Goal: Transaction & Acquisition: Purchase product/service

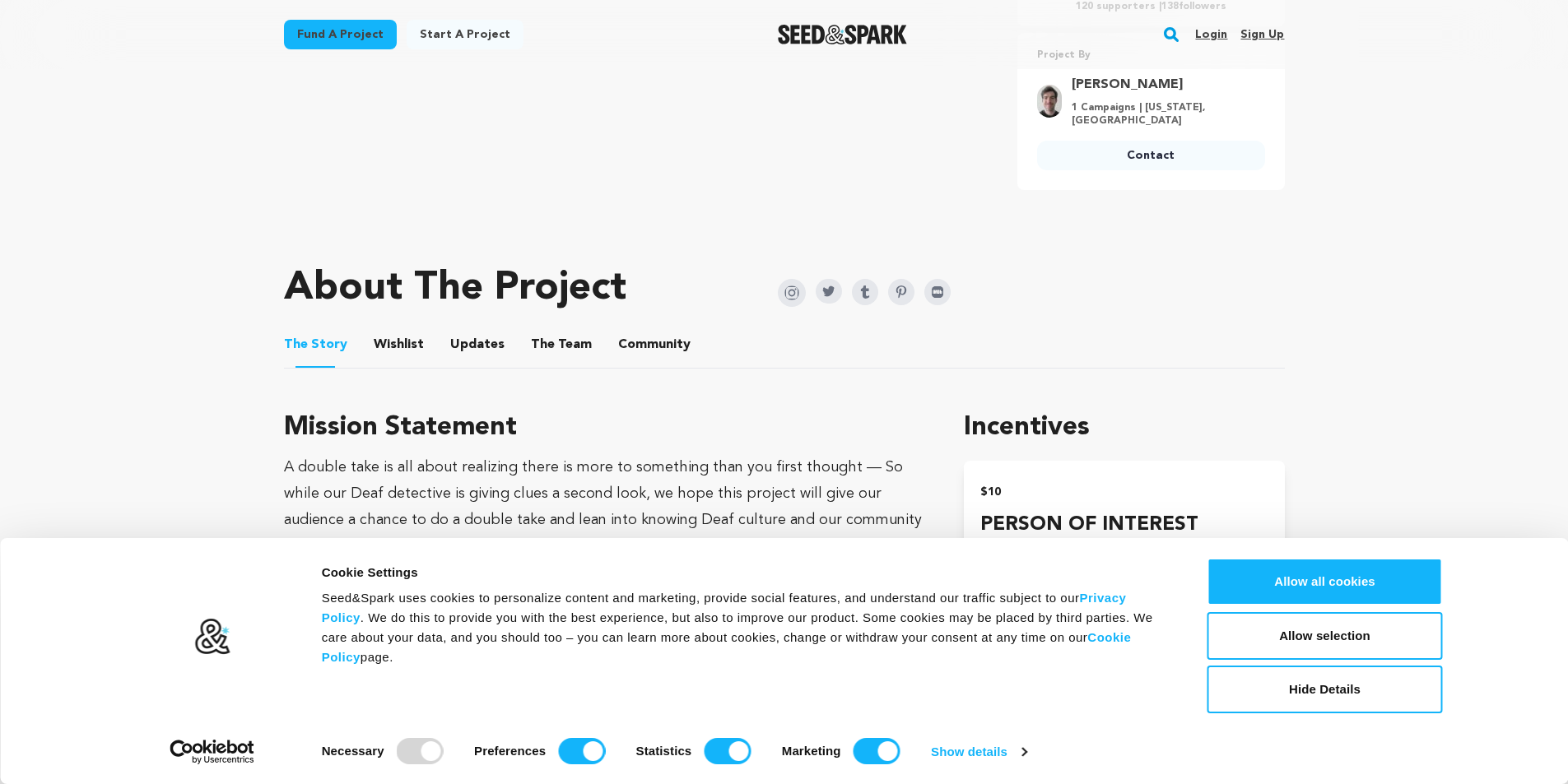
scroll to position [658, 0]
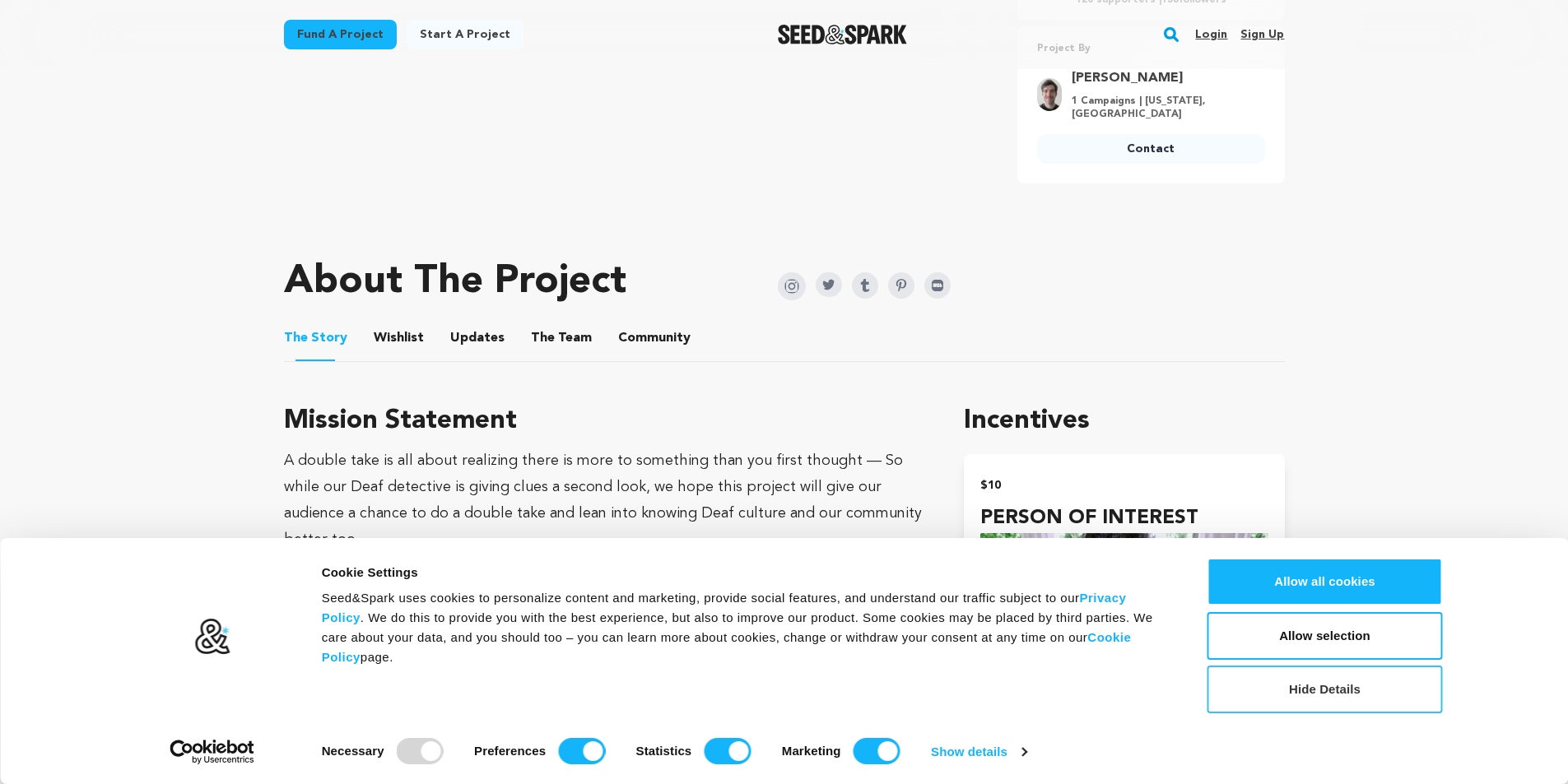
click at [1430, 692] on button "Hide Details" at bounding box center [1325, 690] width 235 height 48
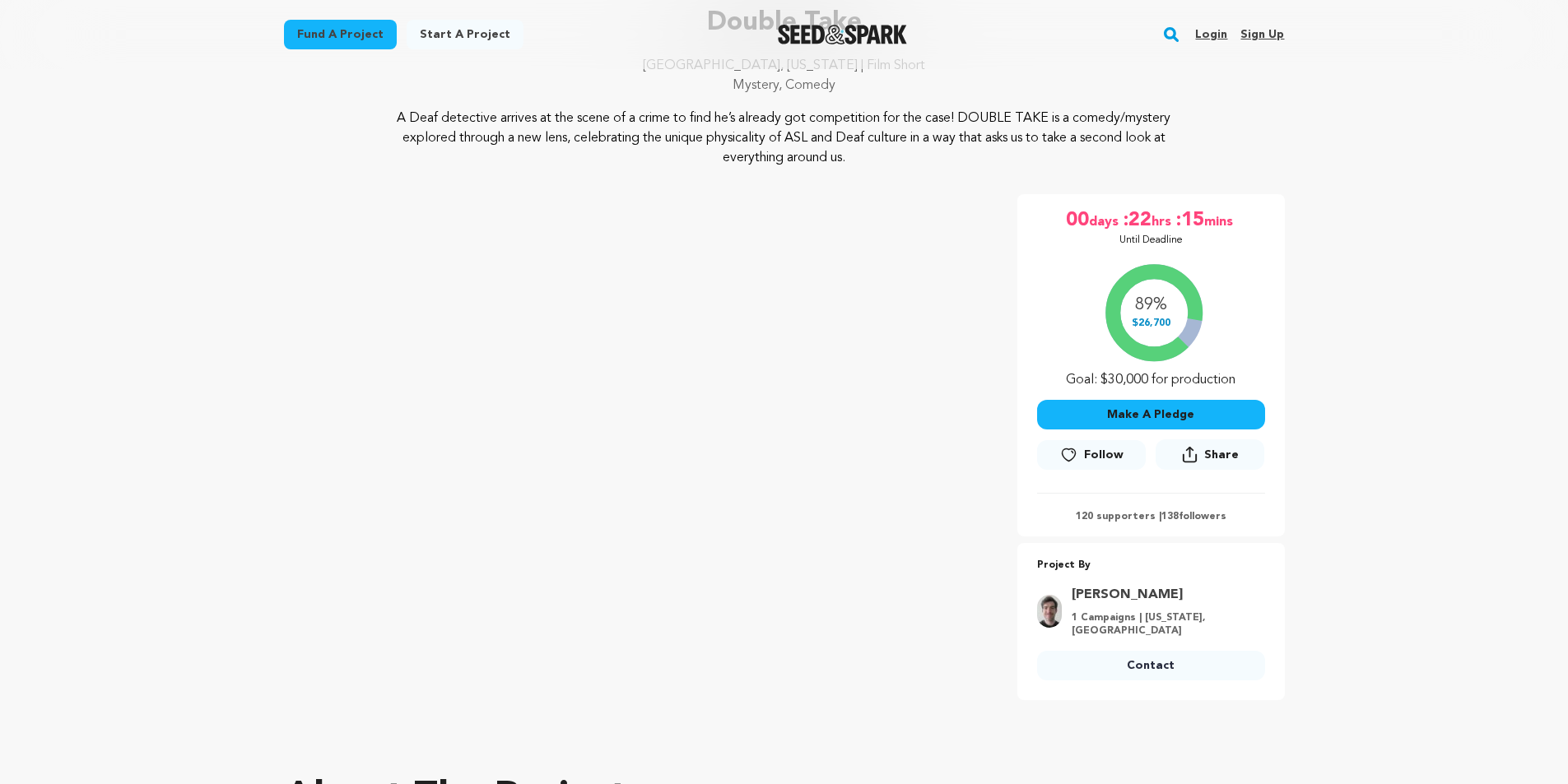
scroll to position [246, 0]
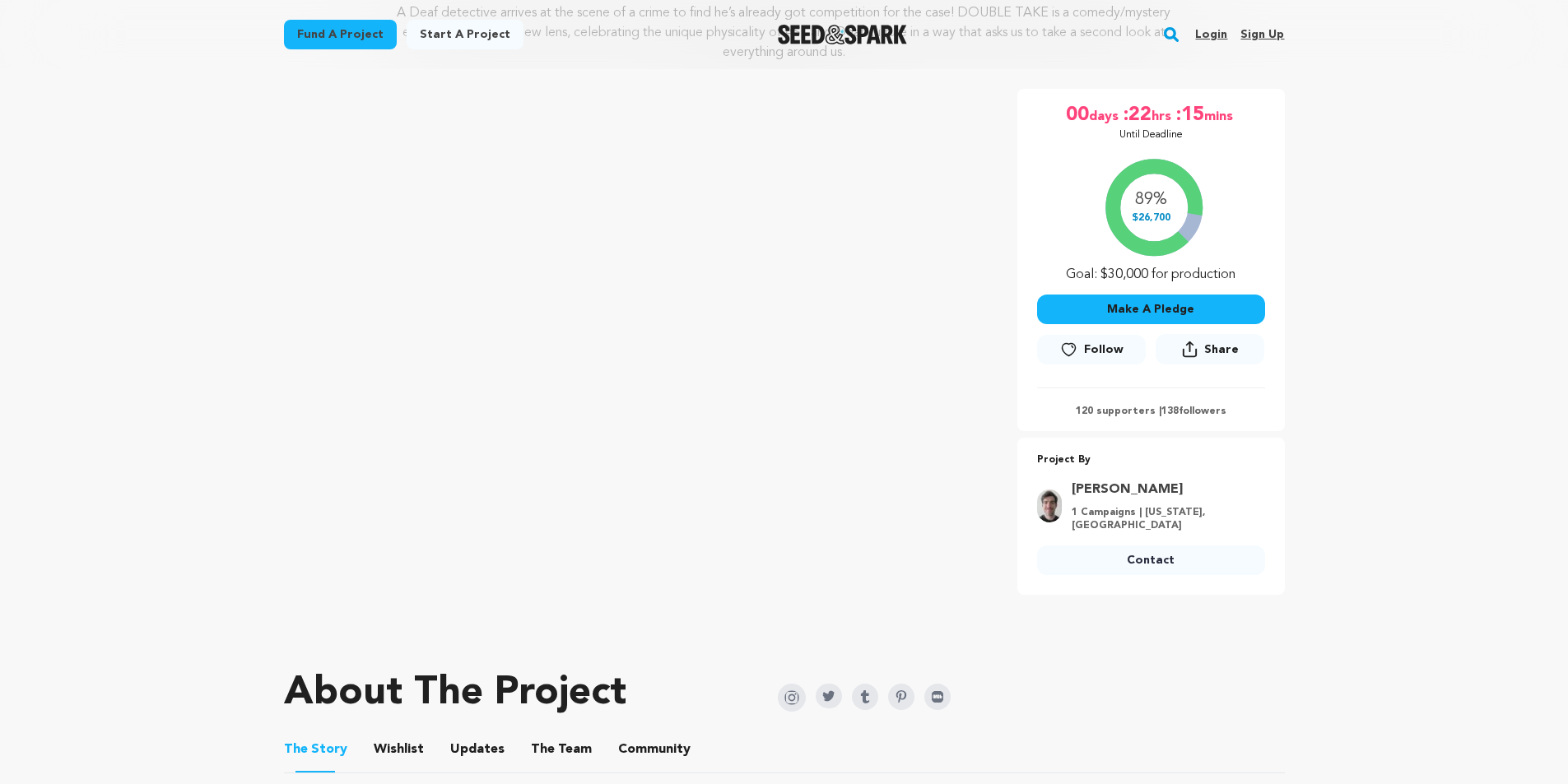
click at [1165, 299] on button "Make A Pledge" at bounding box center [1151, 309] width 228 height 30
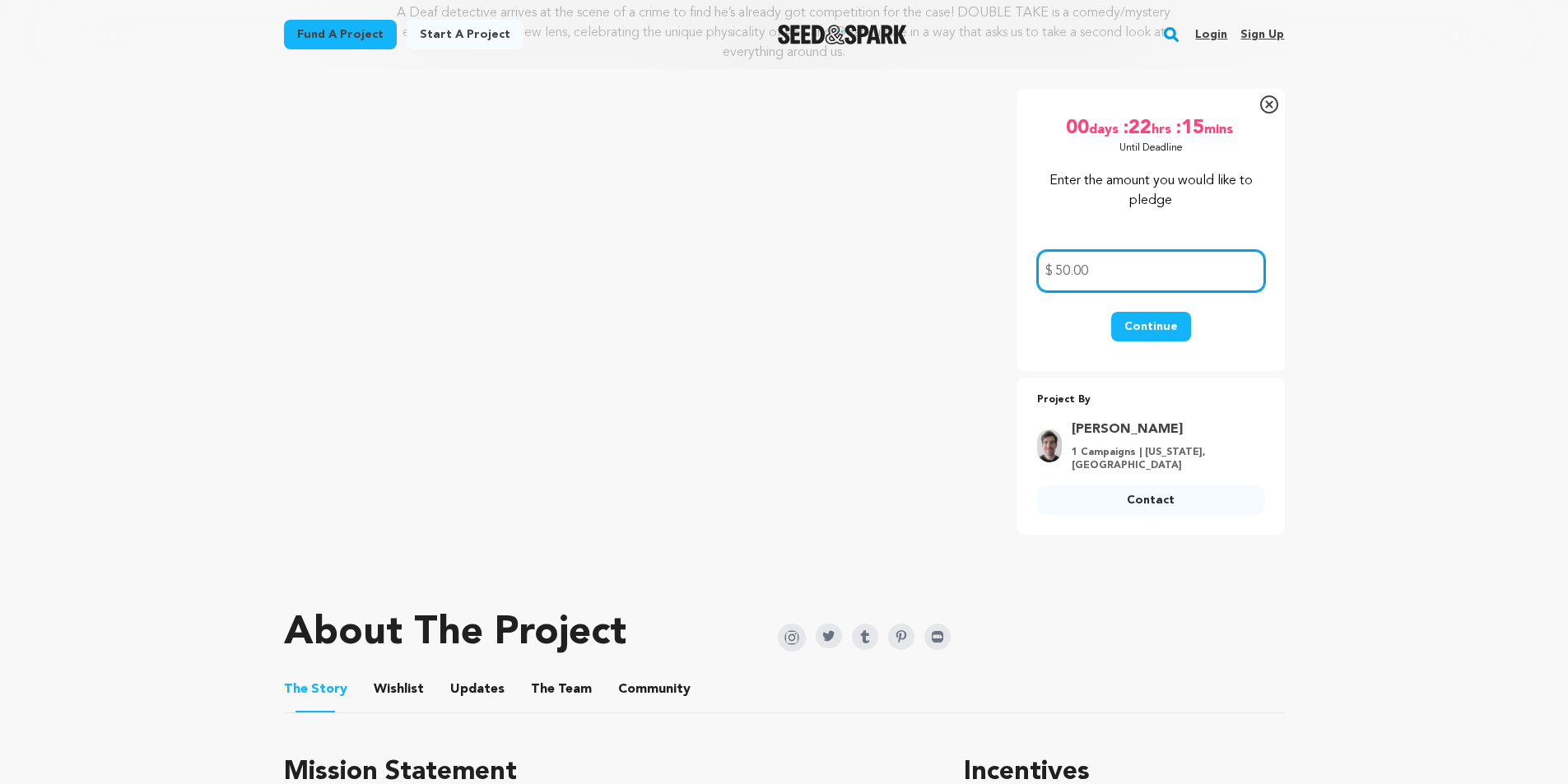
type input "50.00"
click at [1136, 324] on button "Continue" at bounding box center [1150, 326] width 80 height 30
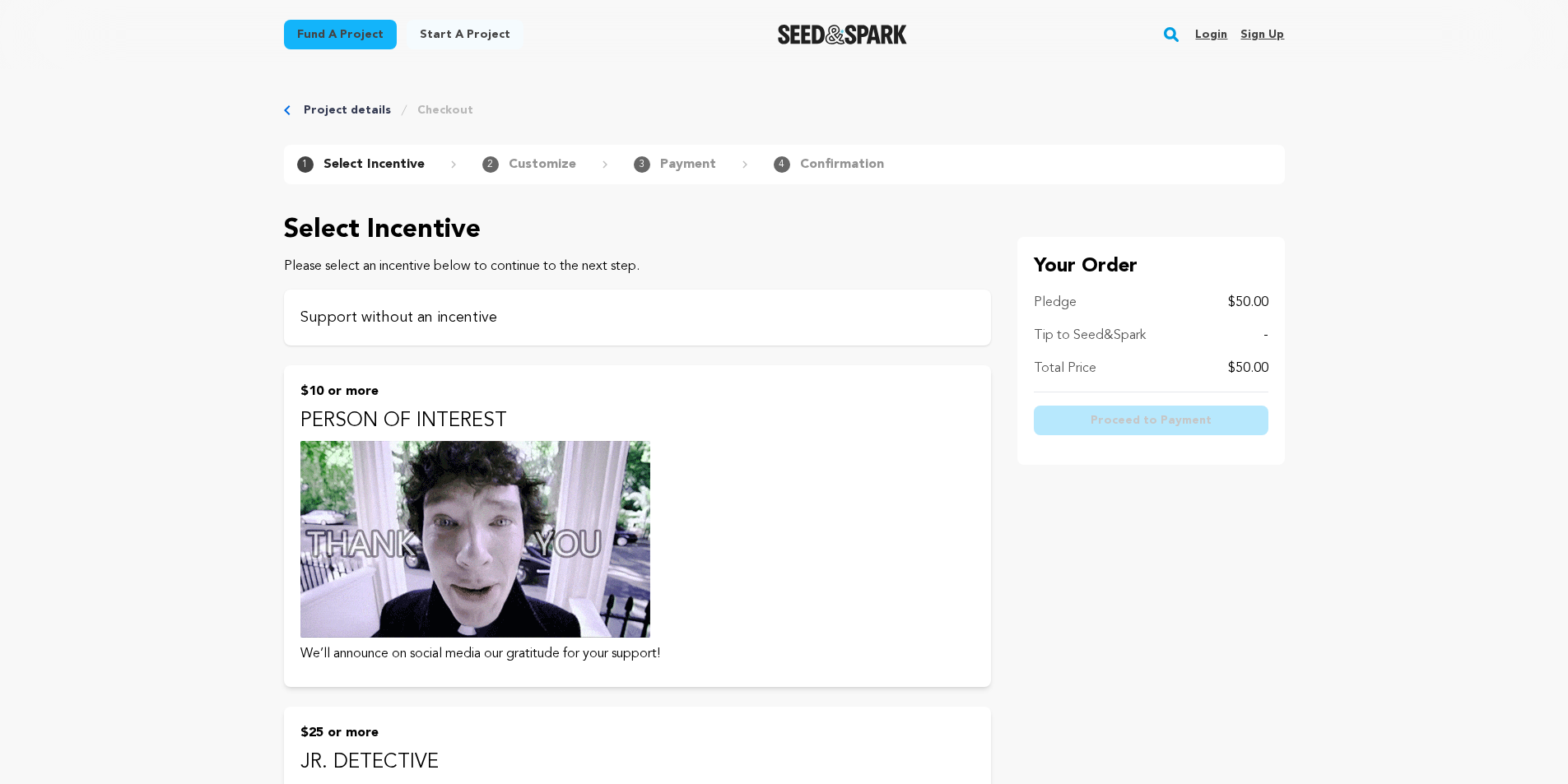
click at [566, 329] on p "Support without an incentive" at bounding box center [638, 318] width 674 height 23
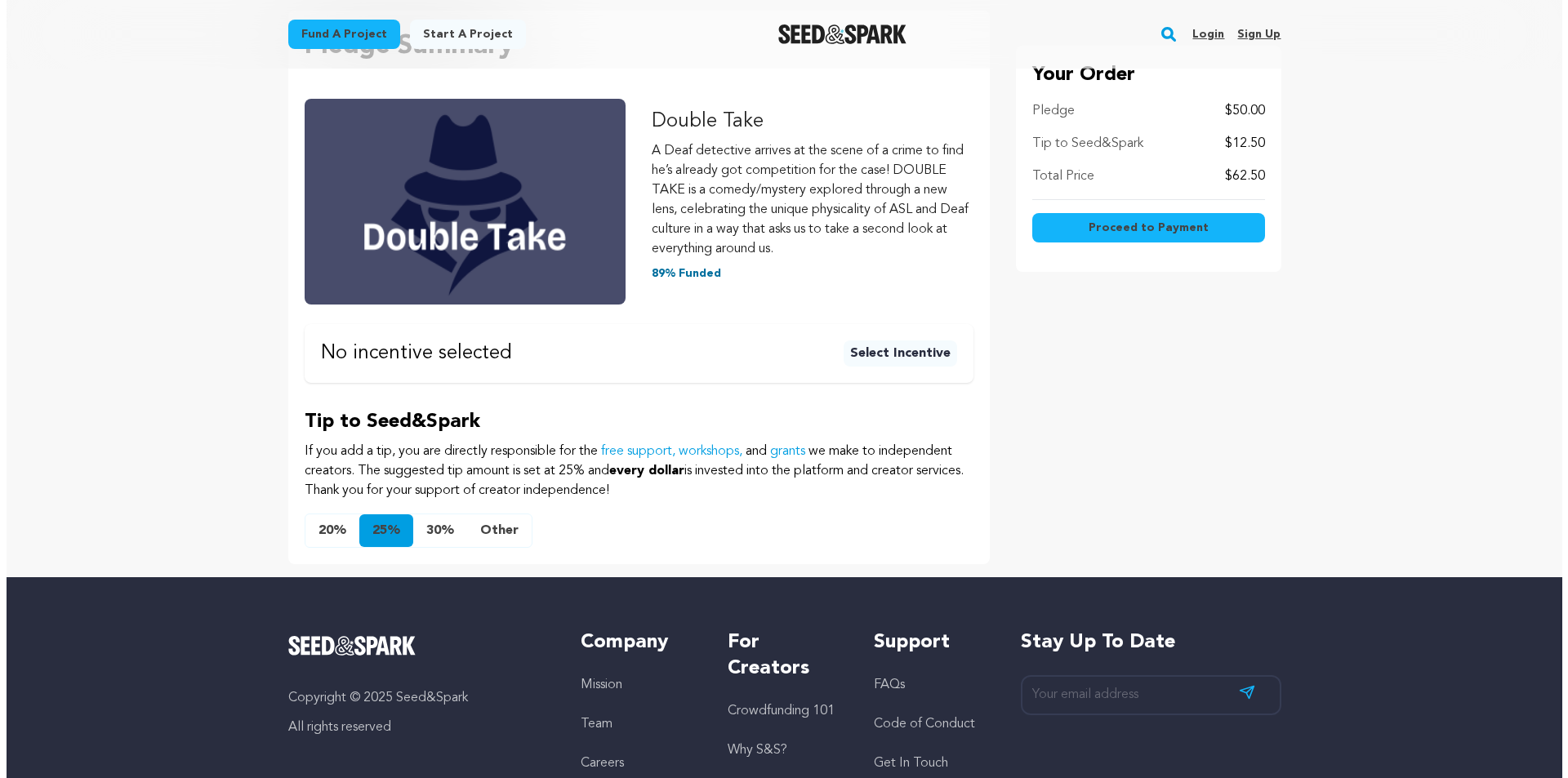
scroll to position [245, 0]
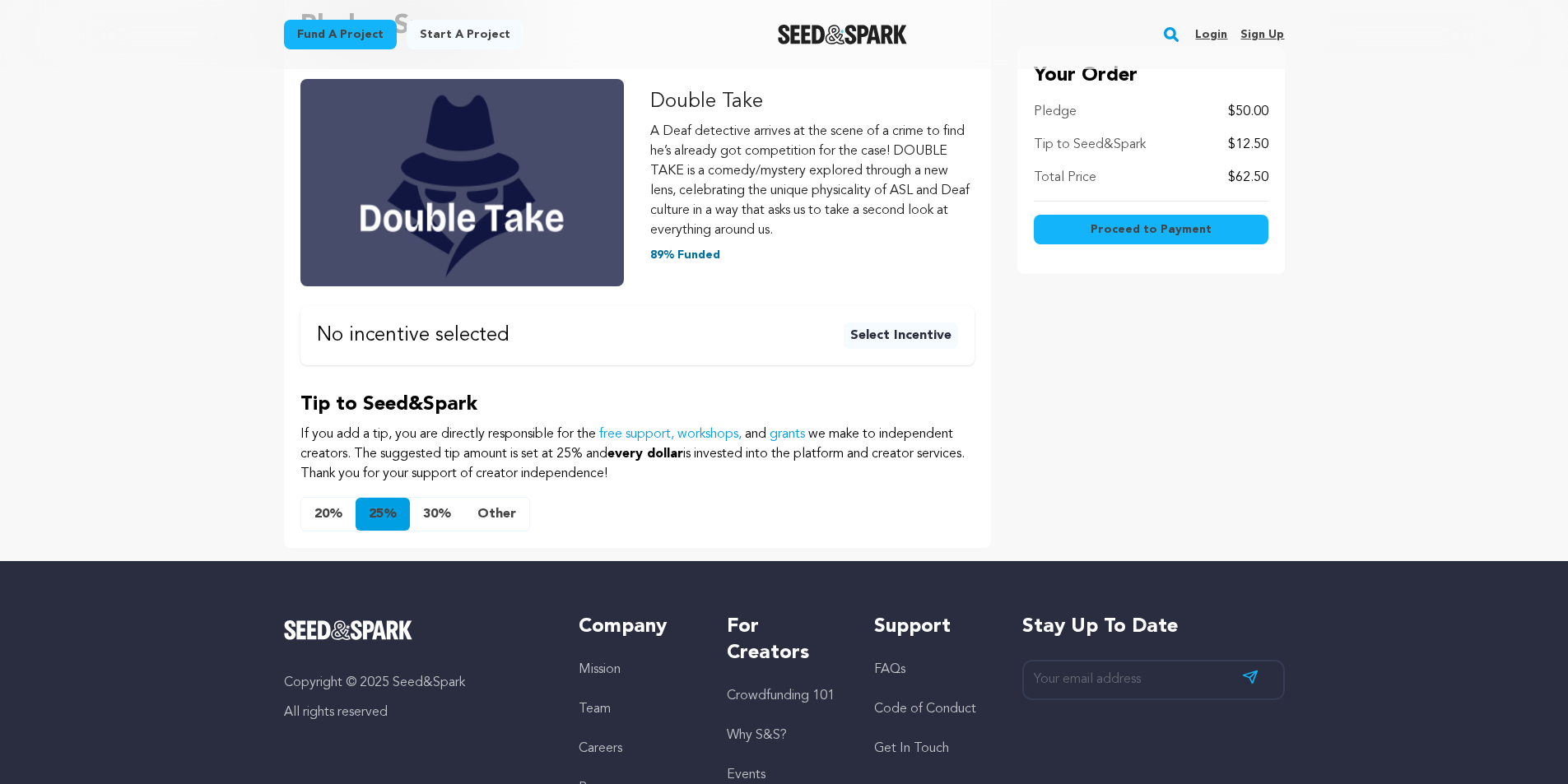
click at [499, 510] on button "Other" at bounding box center [496, 514] width 65 height 33
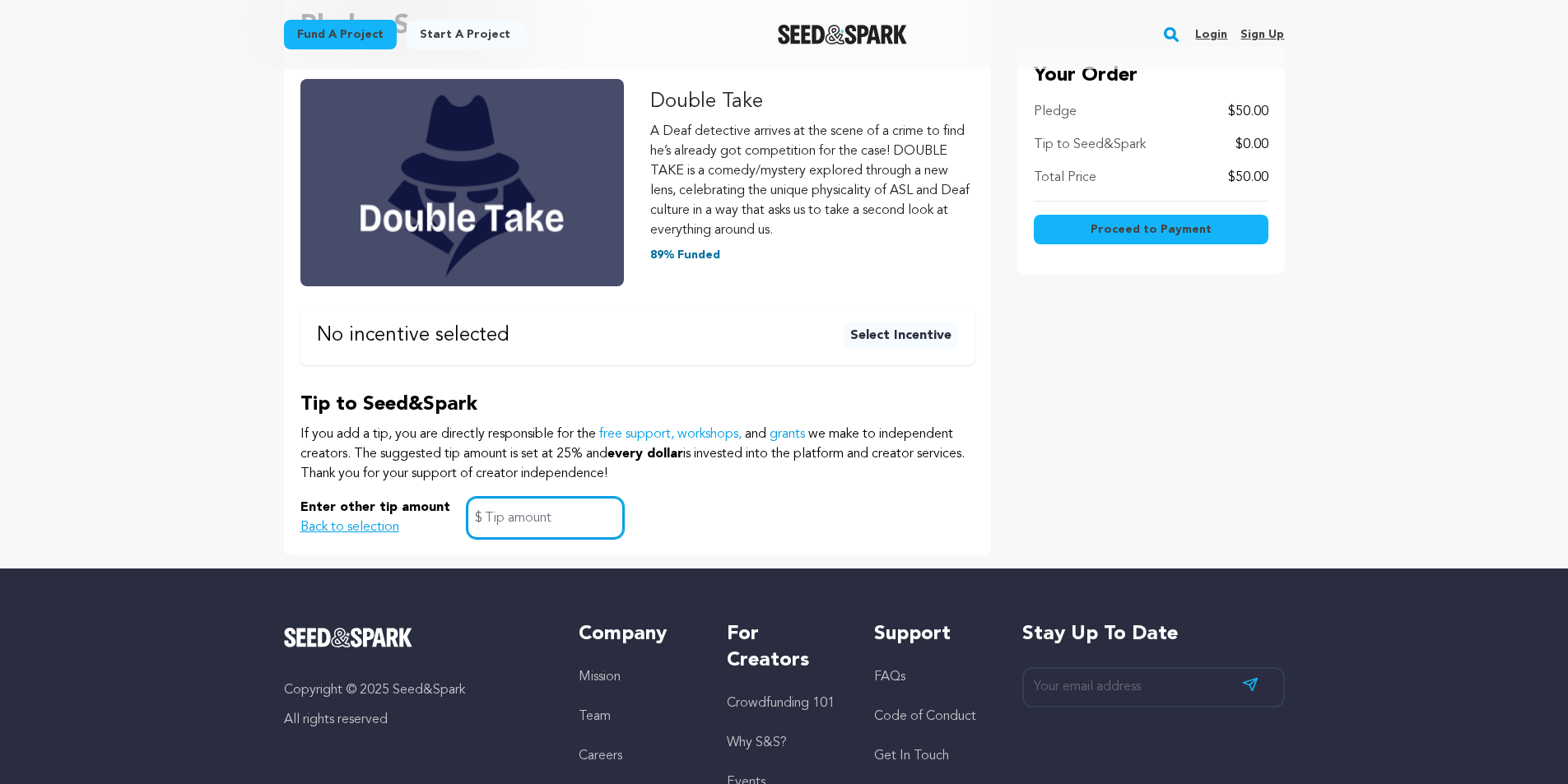
click at [533, 520] on input "text" at bounding box center [545, 518] width 157 height 42
type input "2.00"
click at [1072, 238] on button "Proceed to Payment" at bounding box center [1151, 229] width 235 height 30
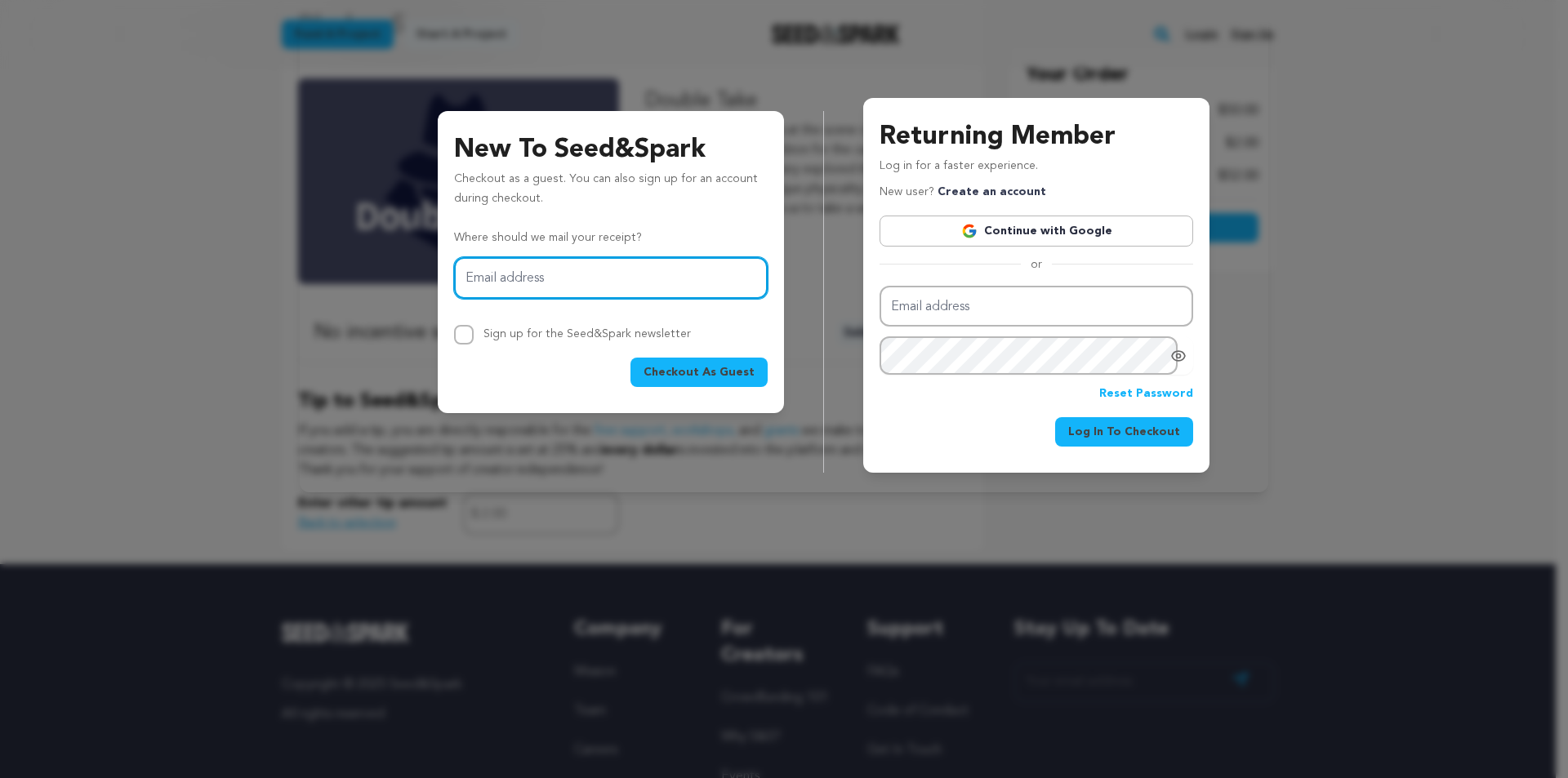
click at [496, 269] on input "Email address" at bounding box center [611, 278] width 313 height 42
type input "russellmag7@comcast.net"
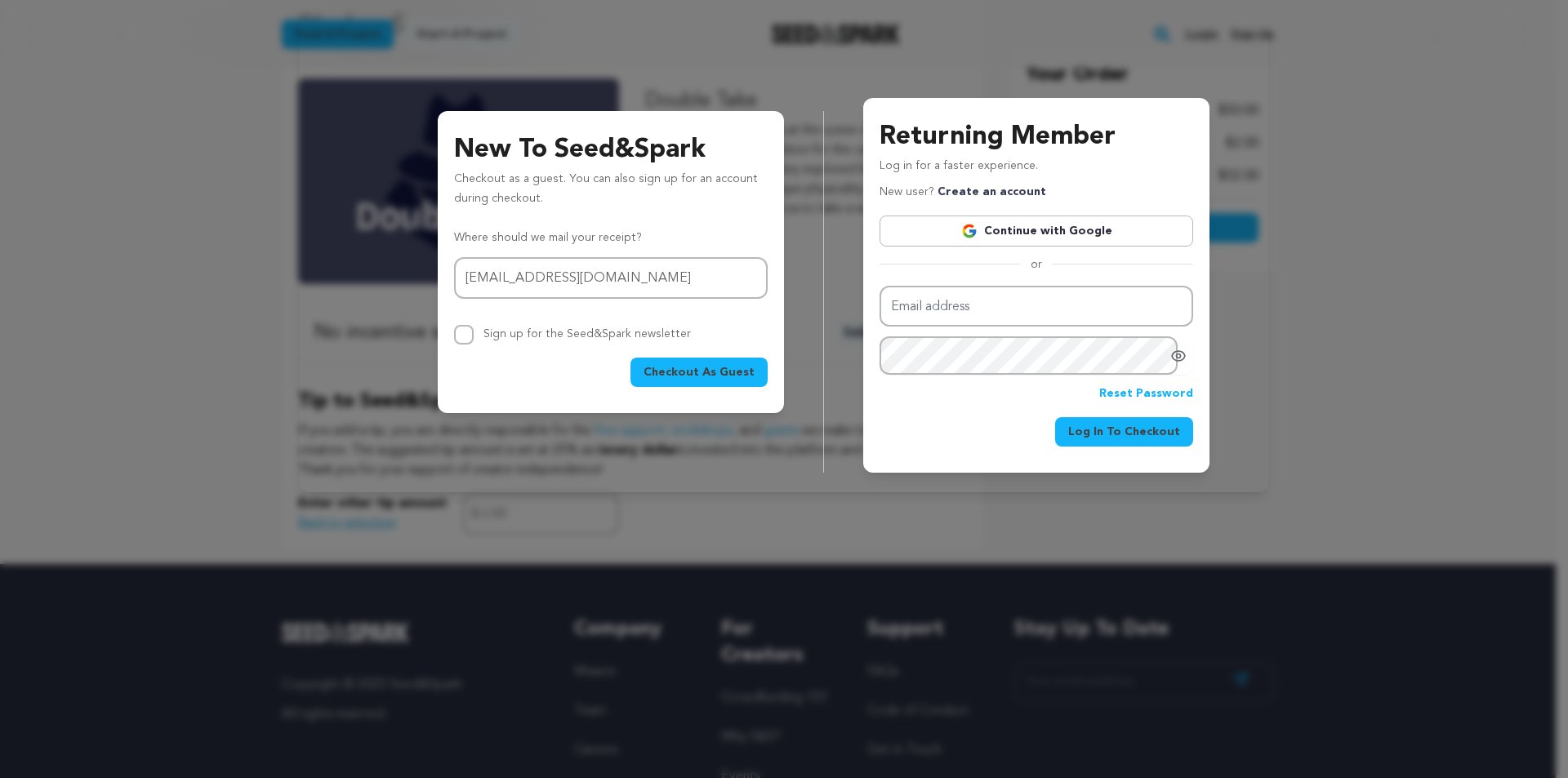
click at [677, 370] on span "Checkout As Guest" at bounding box center [699, 372] width 111 height 16
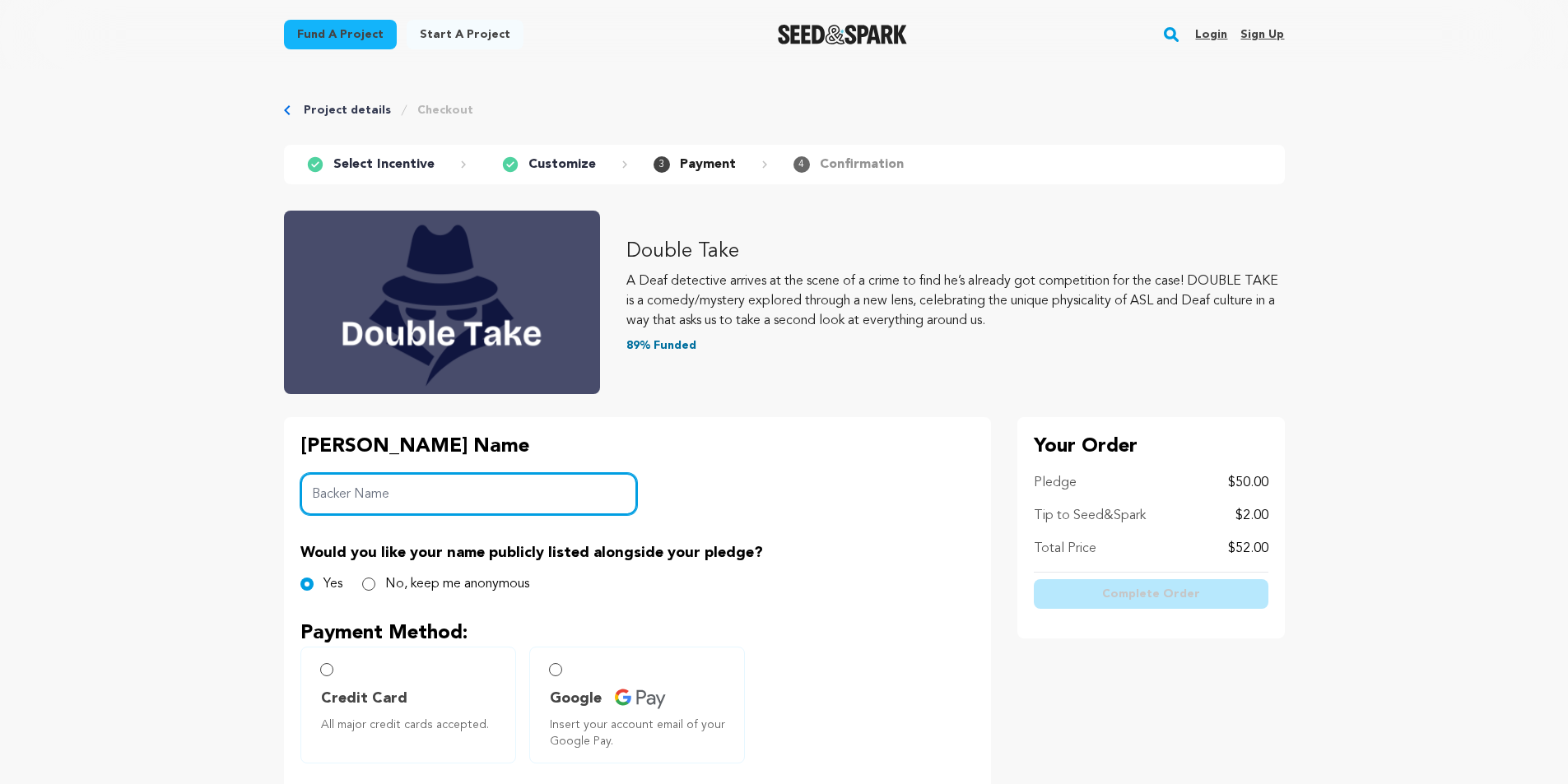
click at [344, 482] on input "Backer Name" at bounding box center [469, 494] width 337 height 42
type input "a"
type input "[PERSON_NAME]"
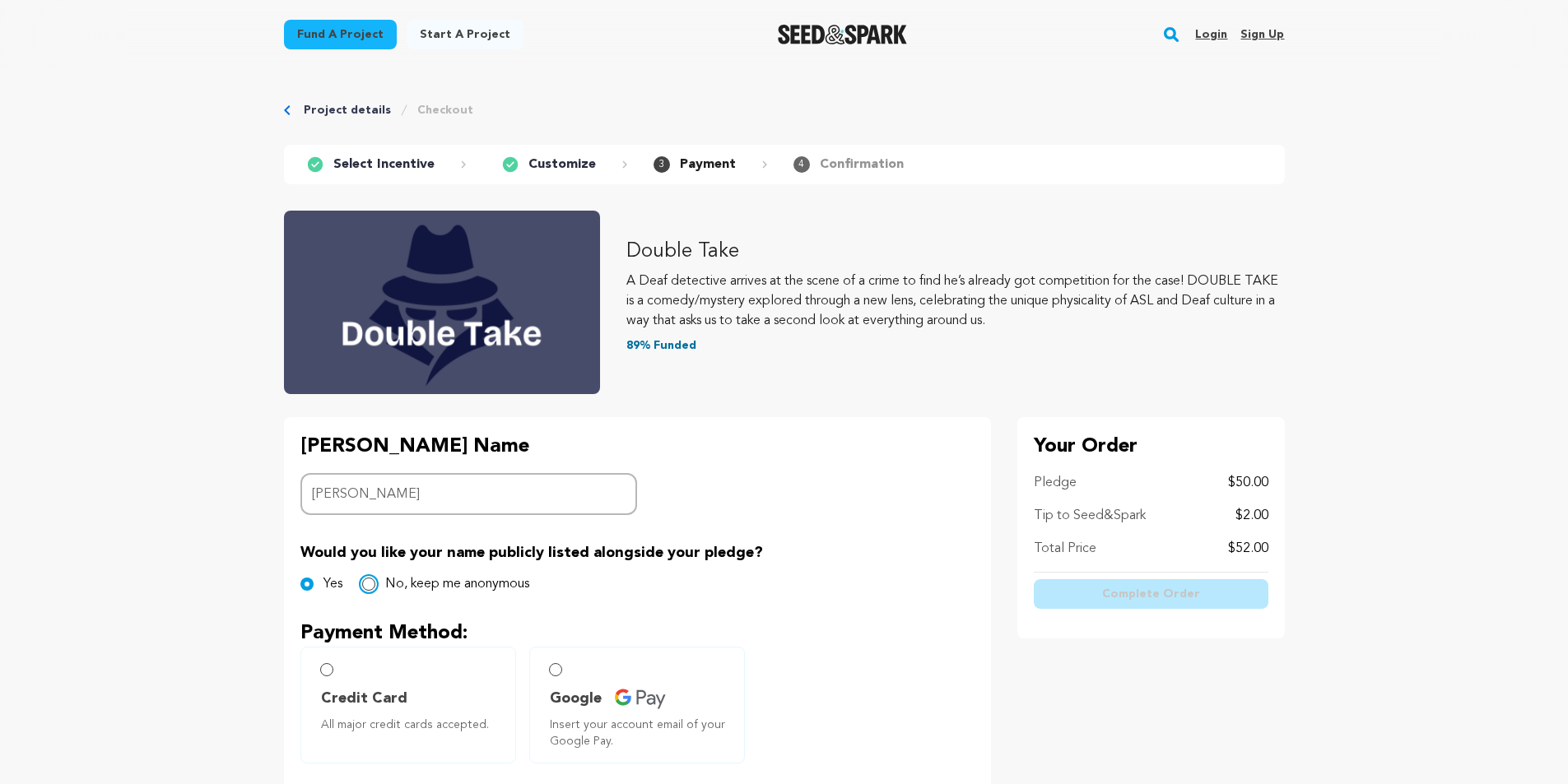
click at [370, 585] on input "No, keep me anonymous" at bounding box center [368, 584] width 13 height 13
radio input "true"
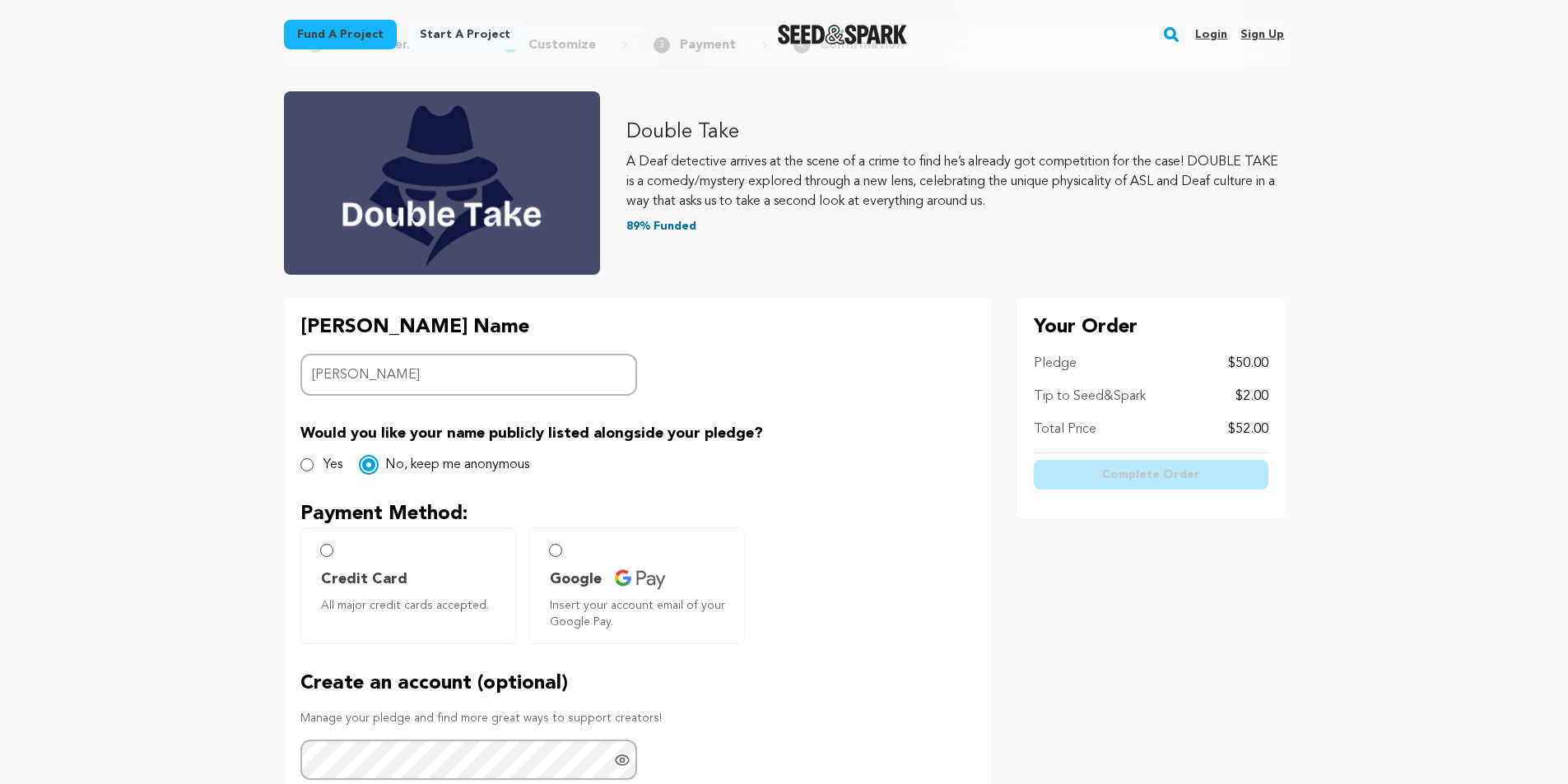
scroll to position [164, 0]
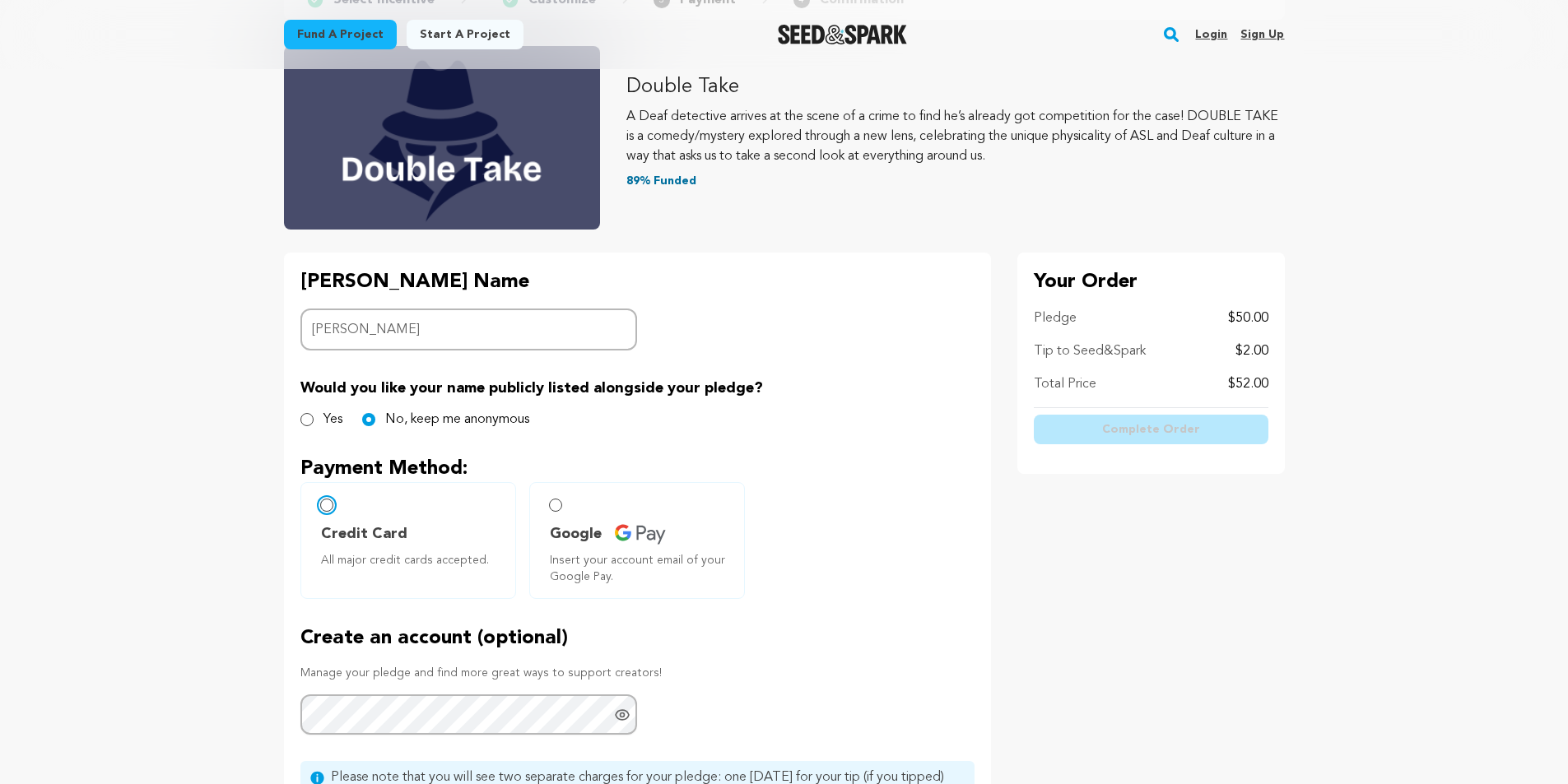
click at [324, 502] on input "Credit Card All major credit cards accepted." at bounding box center [326, 505] width 13 height 13
radio input "false"
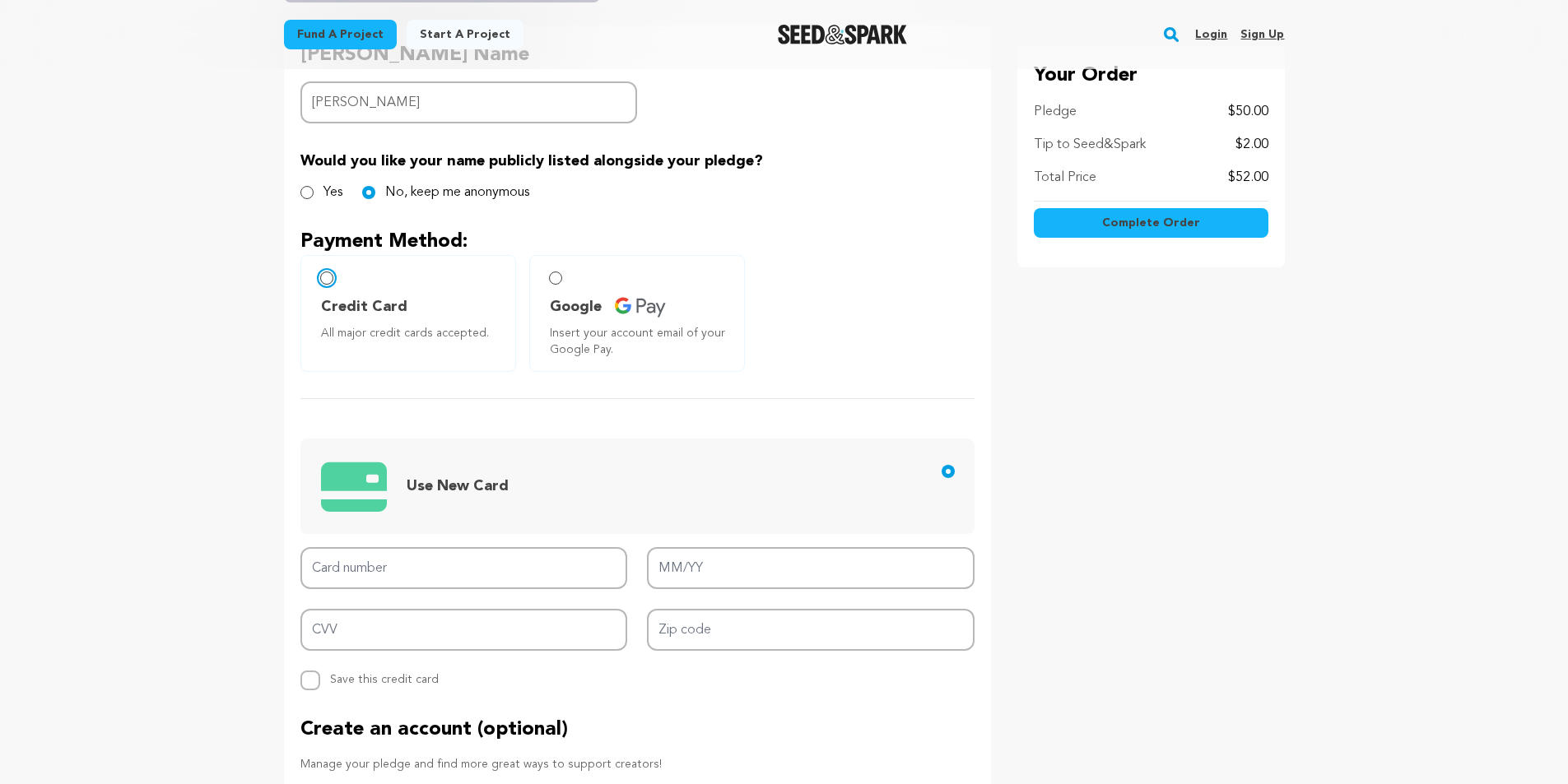
scroll to position [412, 0]
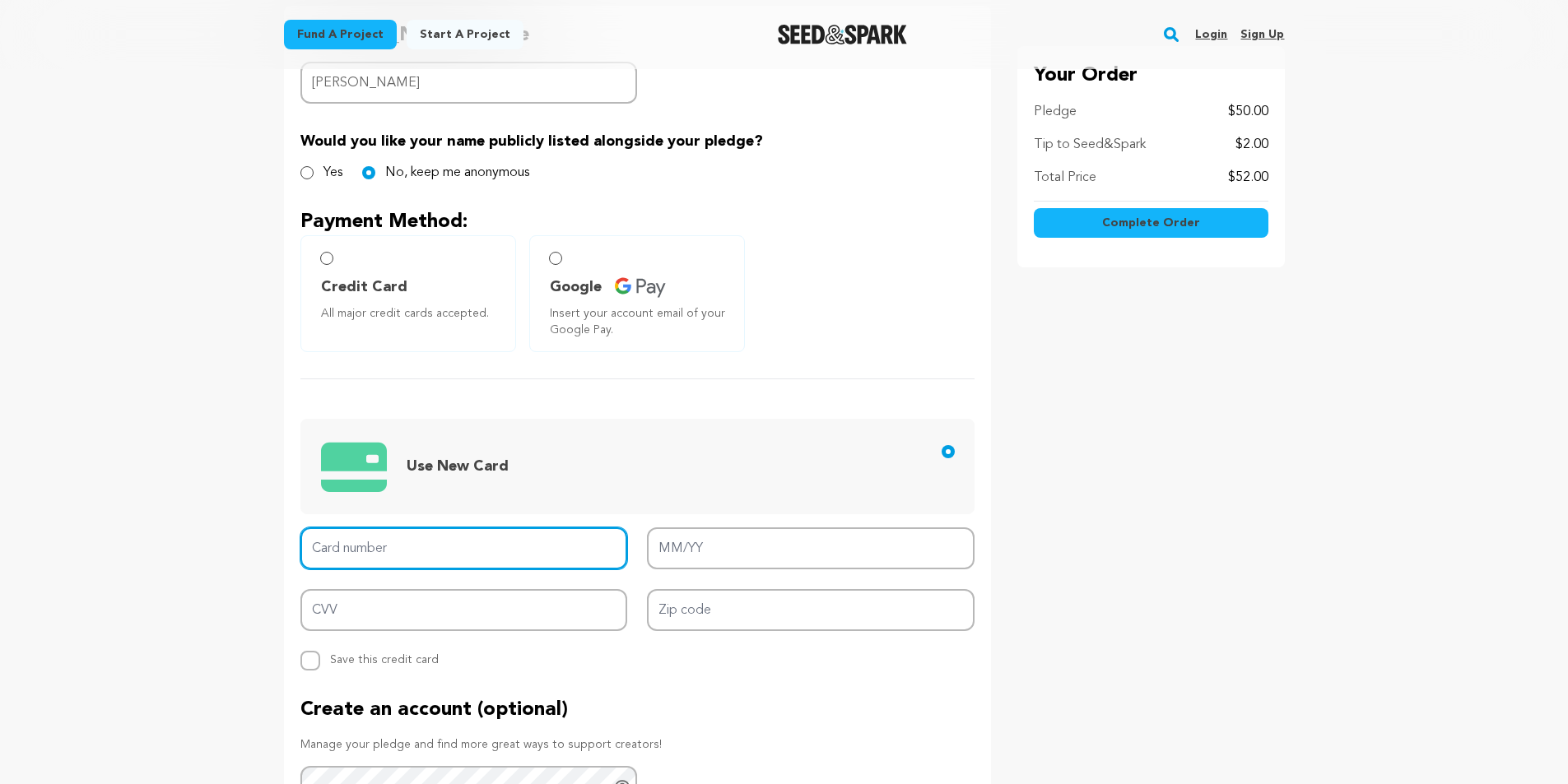
click at [401, 543] on input "Card number" at bounding box center [464, 548] width 328 height 42
type input "4640 1821 2949 3460"
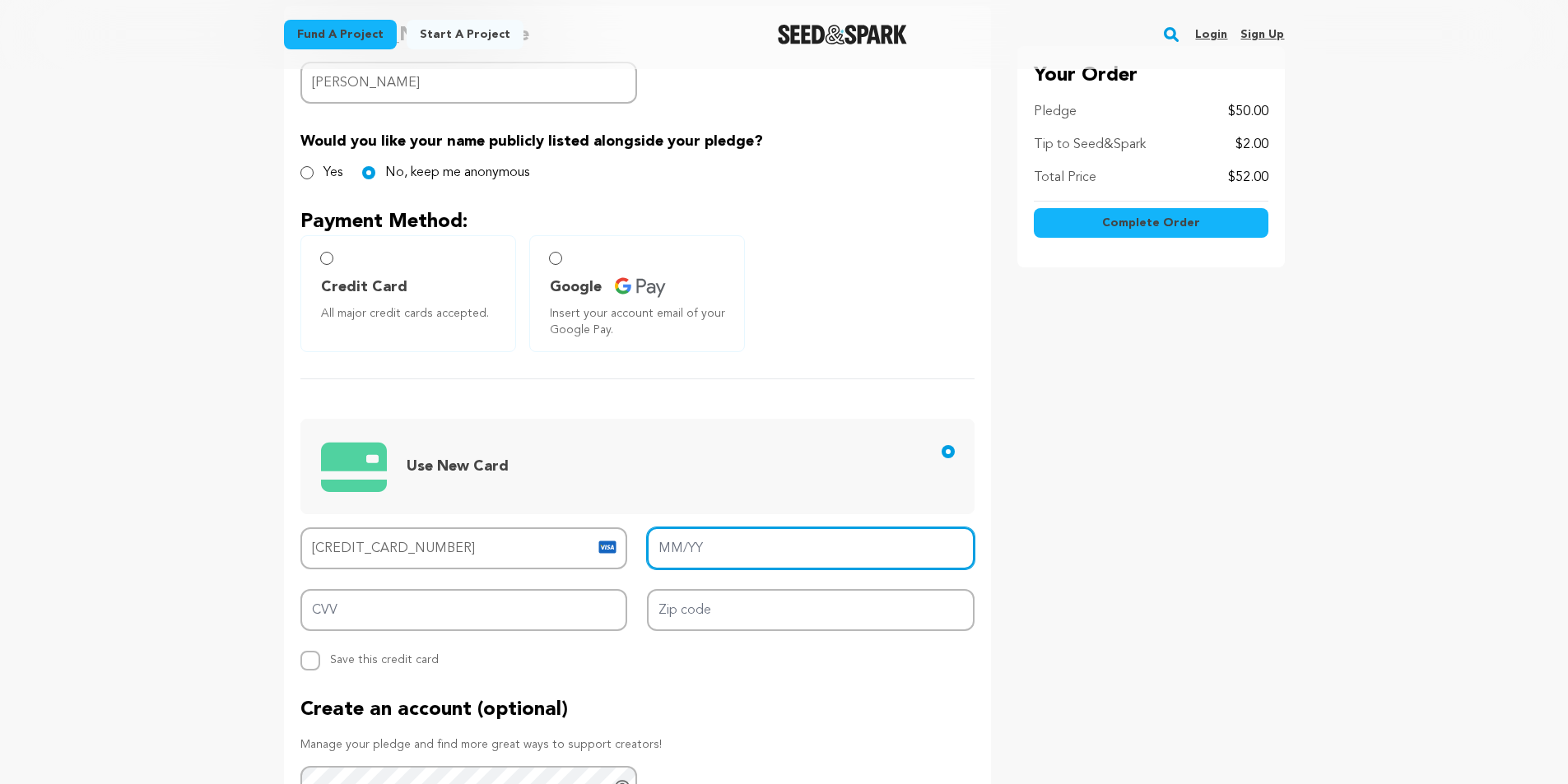
click at [681, 557] on input "MM/YY" at bounding box center [811, 548] width 328 height 42
type input "12/27"
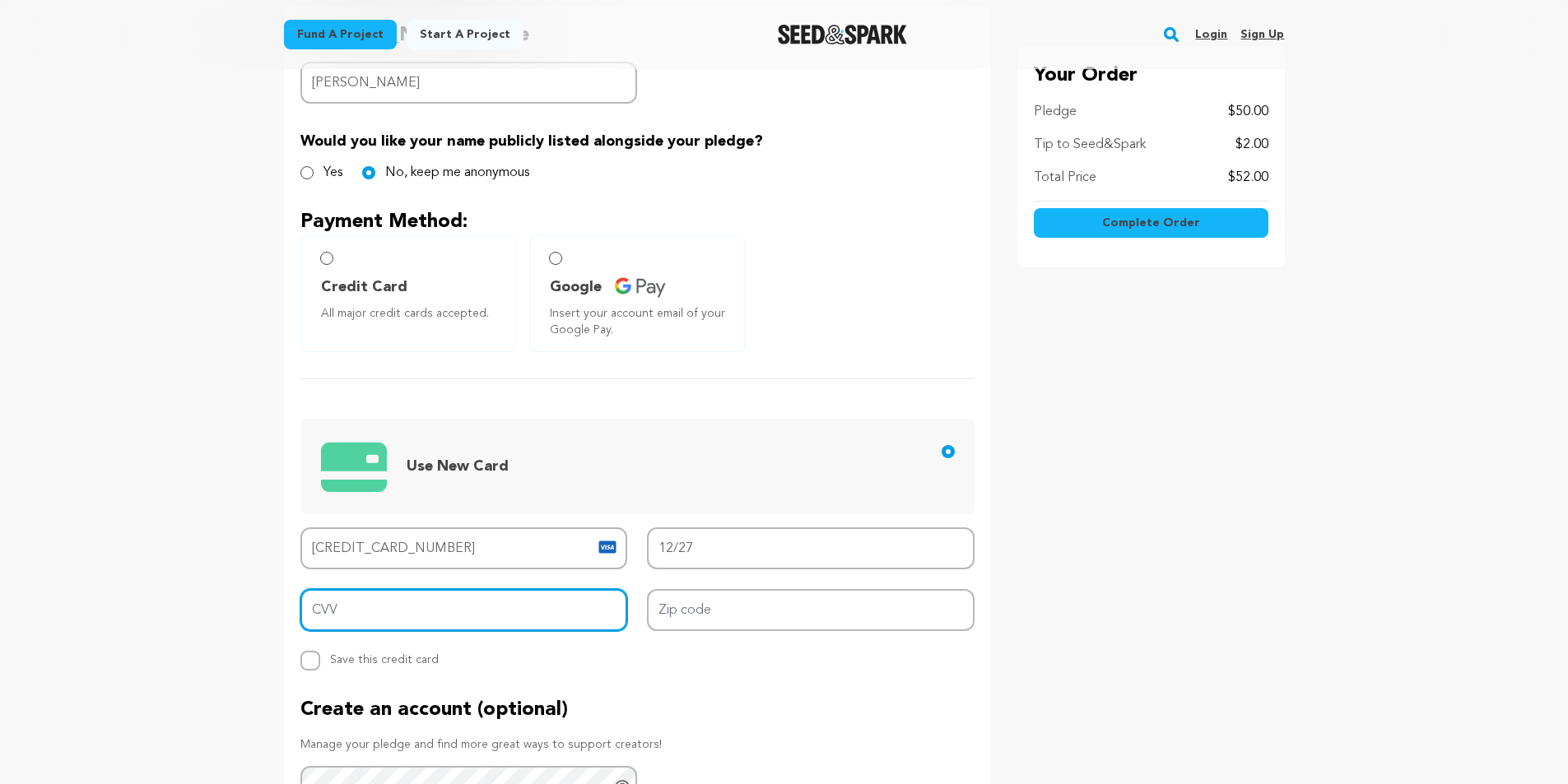
click at [567, 615] on input "CVV" at bounding box center [464, 610] width 328 height 42
type input "676"
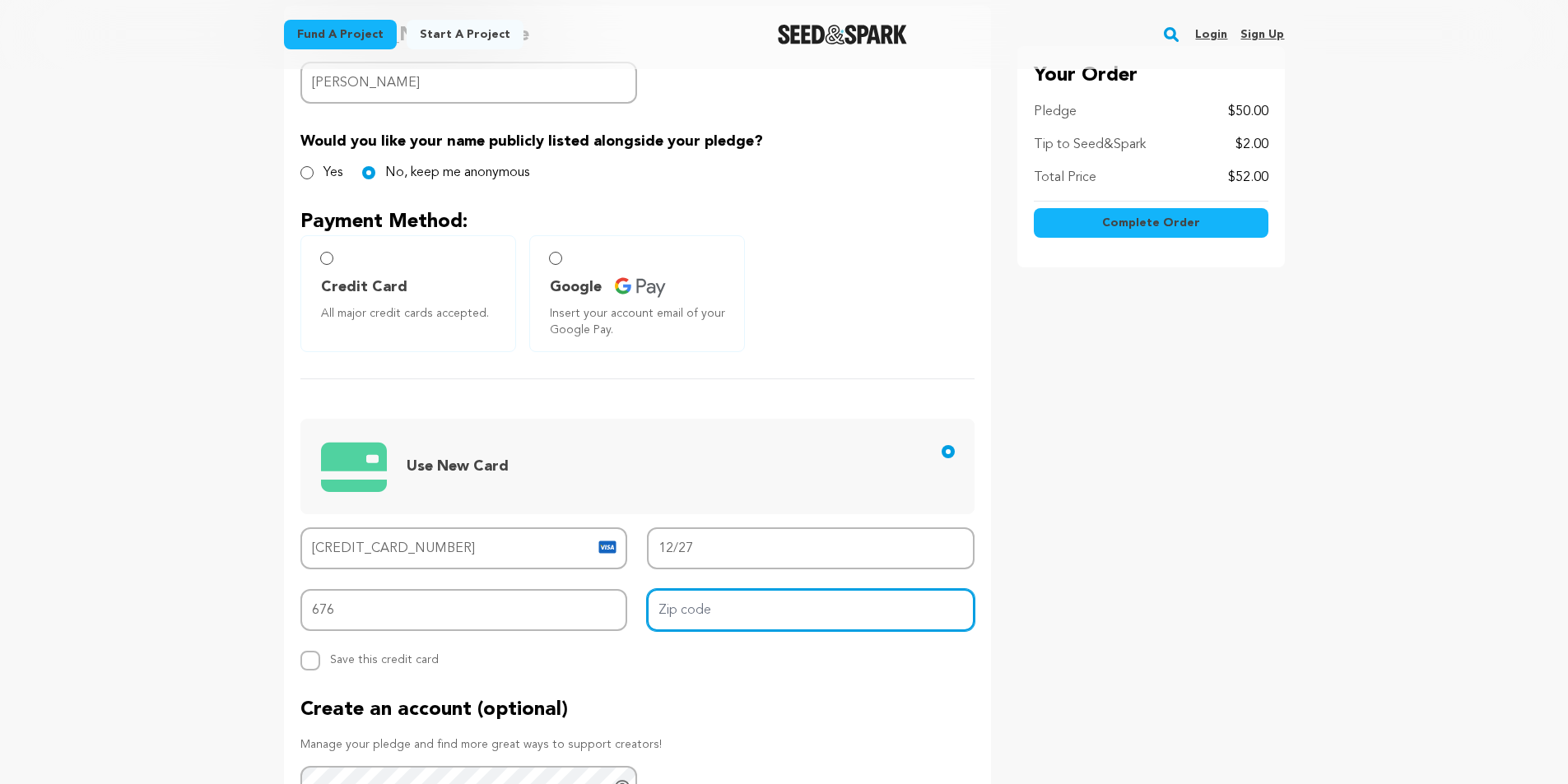
click at [734, 615] on input "Zip code" at bounding box center [811, 610] width 328 height 42
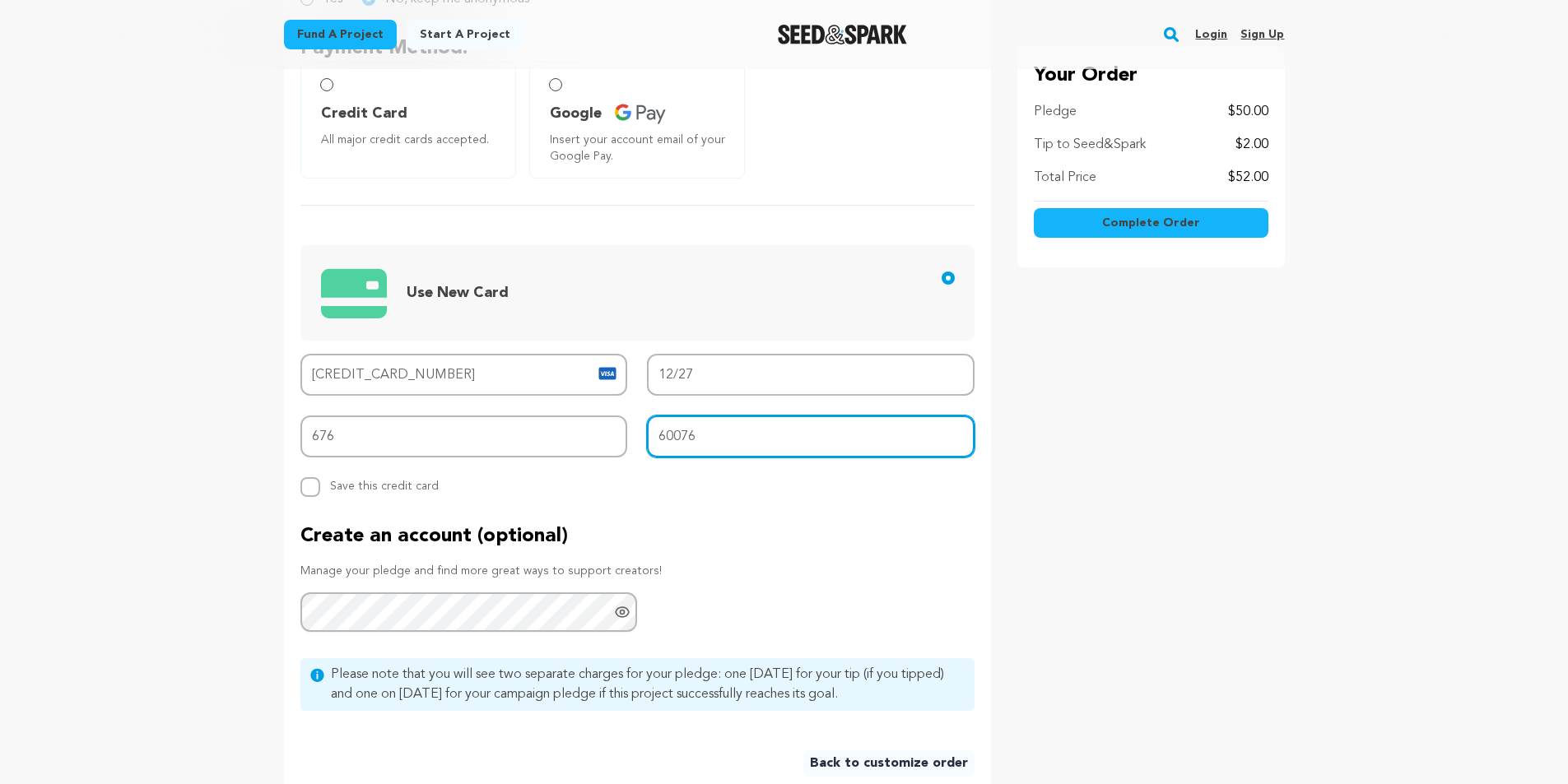
scroll to position [576, 0]
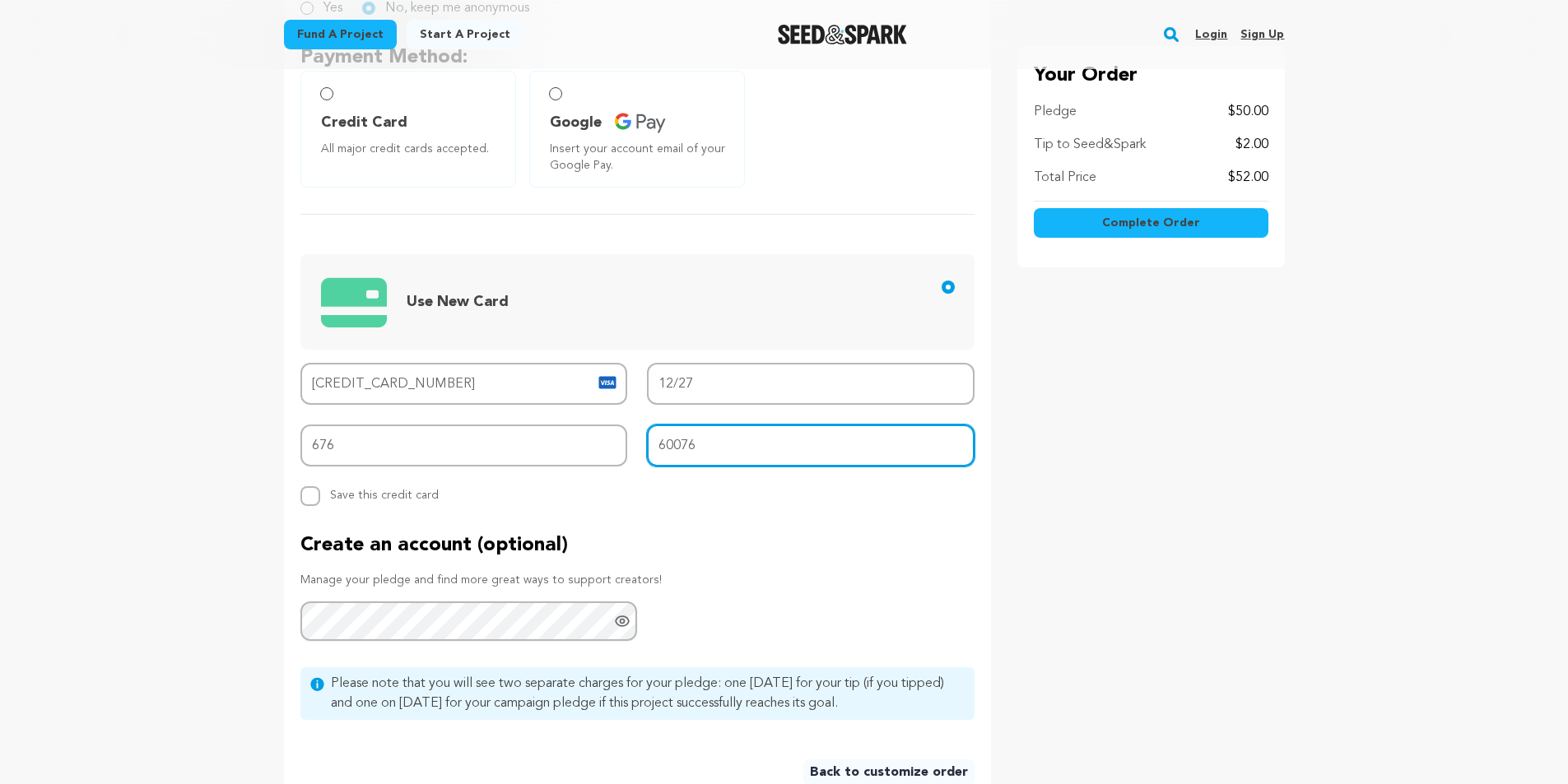
type input "60076"
click at [1203, 223] on button "Complete Order" at bounding box center [1151, 223] width 235 height 30
